Goal: Task Accomplishment & Management: Complete application form

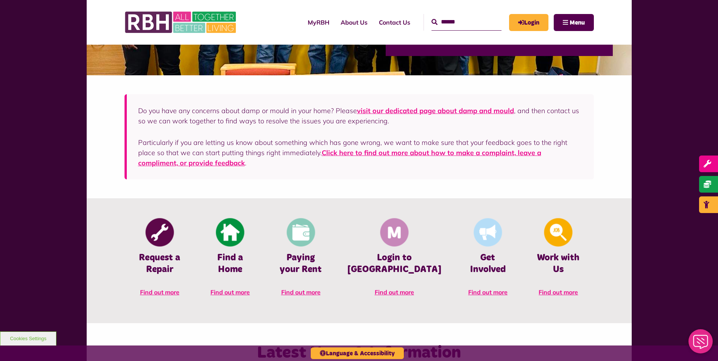
scroll to position [189, 0]
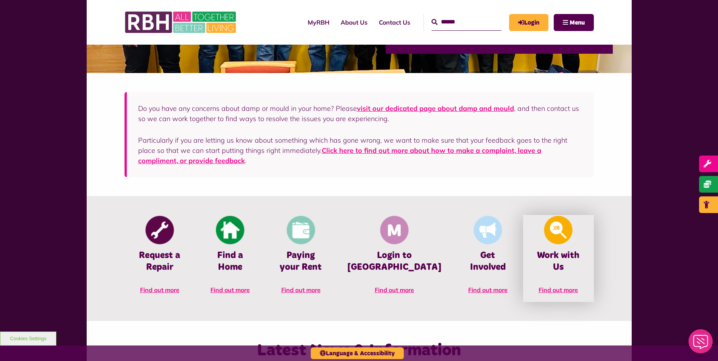
click at [559, 268] on link "Work with Us Find out more" at bounding box center [558, 258] width 70 height 87
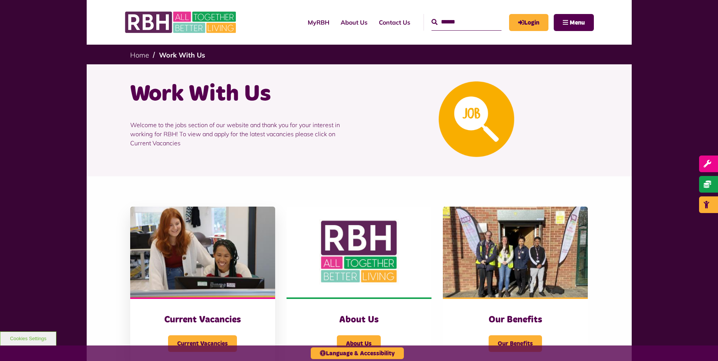
scroll to position [114, 0]
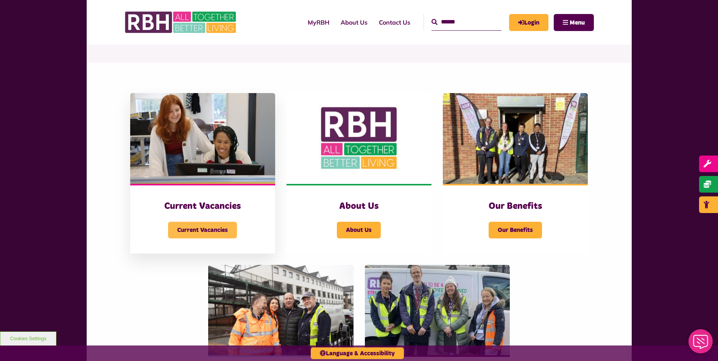
click at [210, 227] on span "Current Vacancies" at bounding box center [202, 230] width 69 height 17
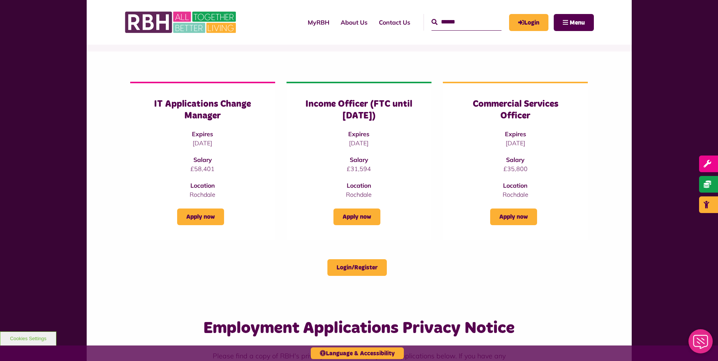
scroll to position [76, 0]
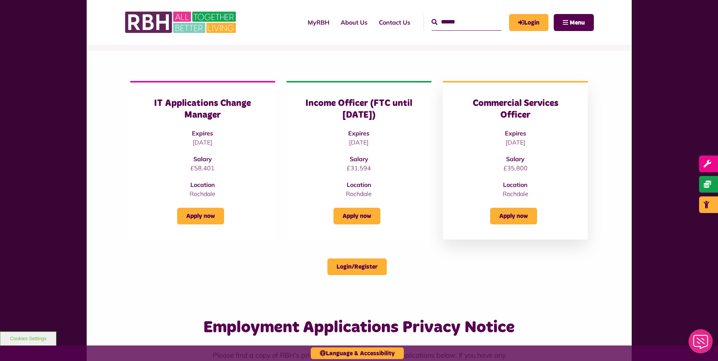
click at [517, 105] on h3 "Commercial Services Officer" at bounding box center [515, 109] width 115 height 23
click at [517, 216] on link "Apply now" at bounding box center [513, 216] width 47 height 17
